Goal: Task Accomplishment & Management: Use online tool/utility

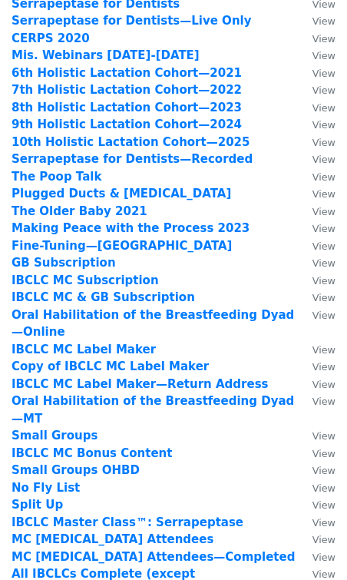
scroll to position [86, 0]
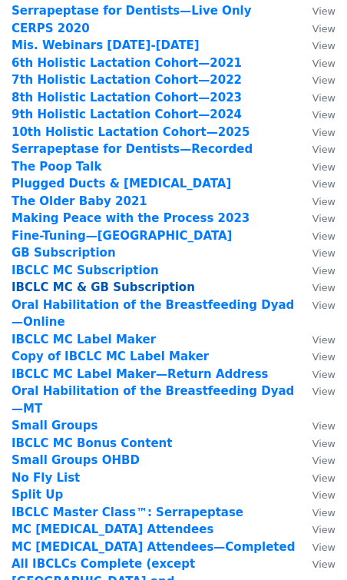
click at [102, 284] on strong "IBCLC MC & GB Subscription" at bounding box center [104, 288] width 184 height 14
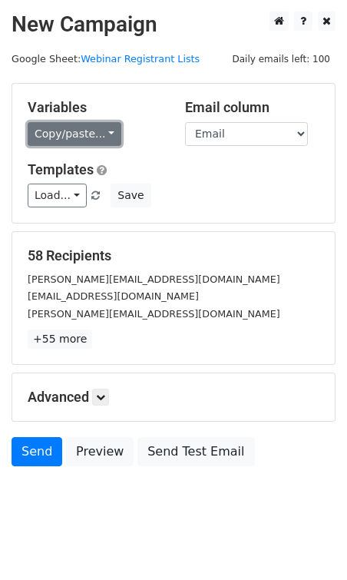
click at [74, 132] on link "Copy/paste..." at bounding box center [75, 134] width 94 height 24
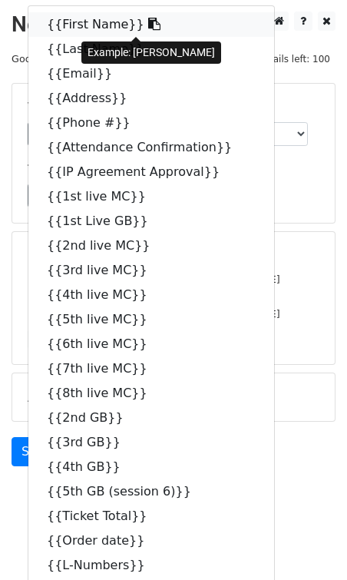
click at [89, 25] on link "{{First Name}}" at bounding box center [151, 24] width 246 height 25
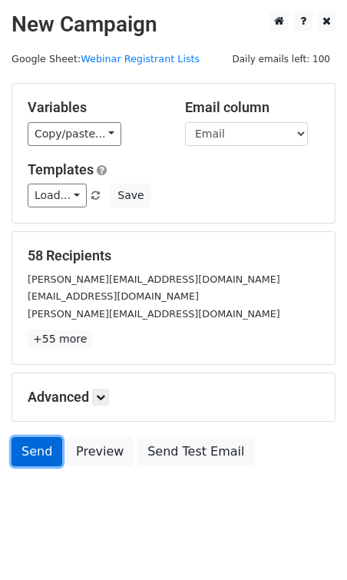
click at [31, 447] on link "Send" at bounding box center [37, 451] width 51 height 29
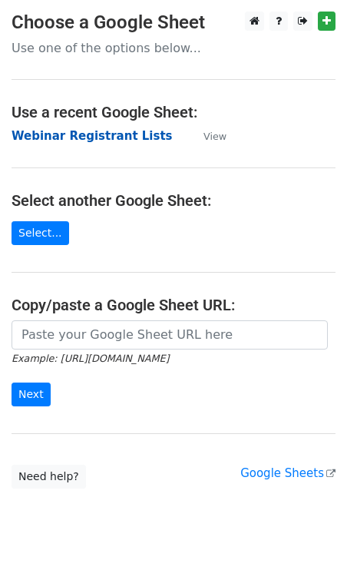
click at [70, 135] on strong "Webinar Registrant Lists" at bounding box center [92, 136] width 161 height 14
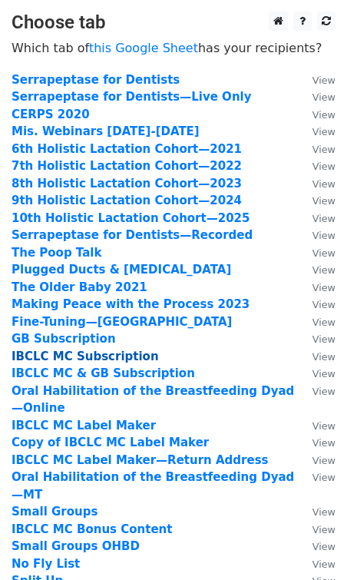
click at [88, 357] on strong "IBCLC MC Subscription" at bounding box center [86, 357] width 148 height 14
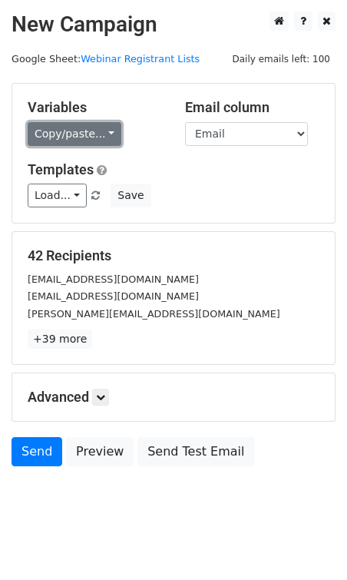
click at [72, 132] on link "Copy/paste..." at bounding box center [75, 134] width 94 height 24
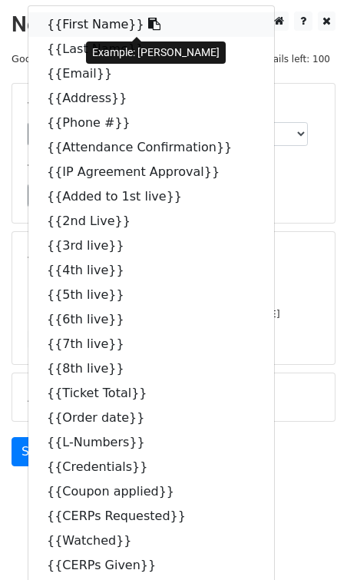
click at [77, 28] on link "{{First Name}}" at bounding box center [151, 24] width 246 height 25
